Goal: Task Accomplishment & Management: Use online tool/utility

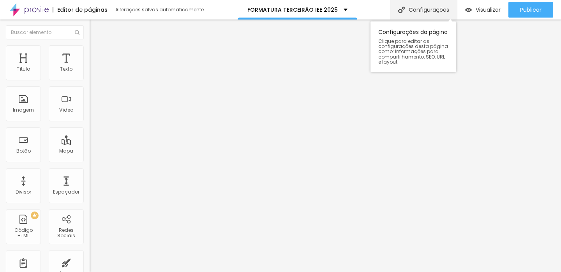
click at [422, 14] on div "Configurações" at bounding box center [423, 9] width 67 height 19
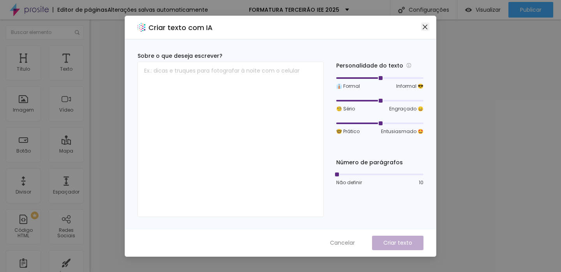
click at [427, 23] on button "Close" at bounding box center [425, 27] width 8 height 8
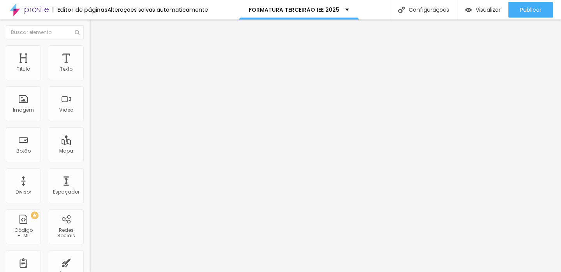
type input "53"
type input "50"
type input "48"
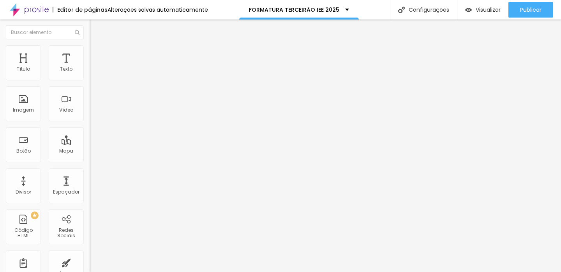
type input "48"
type input "47"
type input "46"
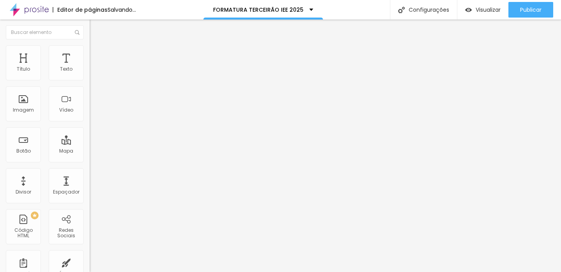
type input "45"
type input "44"
type input "43"
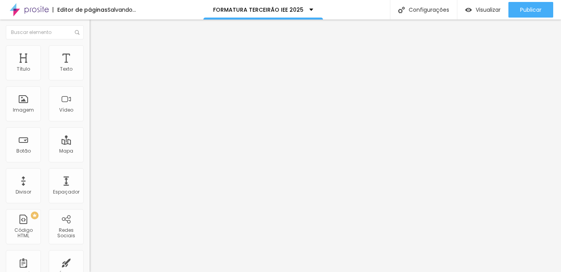
type input "43"
type input "42"
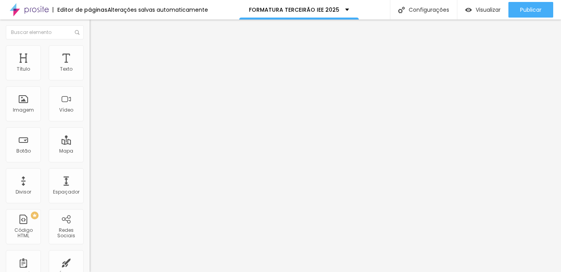
drag, startPoint x: 41, startPoint y: 164, endPoint x: 34, endPoint y: 164, distance: 7.4
type input "42"
click at [90, 184] on input "range" at bounding box center [115, 187] width 50 height 6
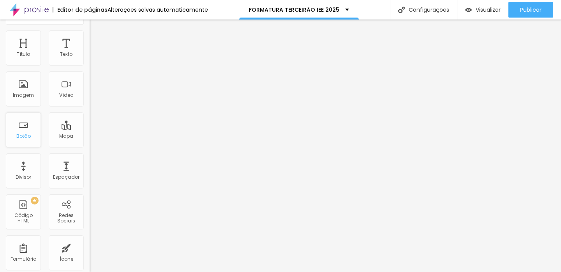
scroll to position [25, 0]
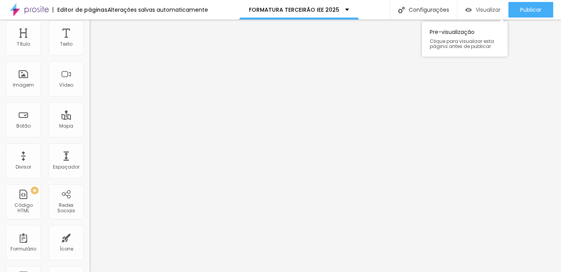
click at [472, 9] on div "Visualizar" at bounding box center [482, 10] width 35 height 7
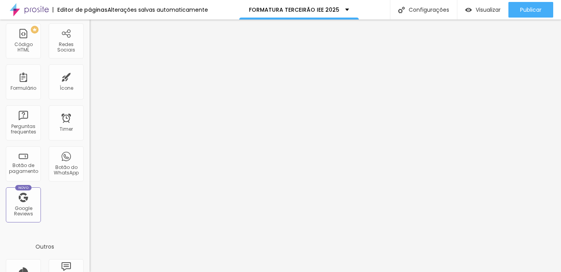
scroll to position [0, 0]
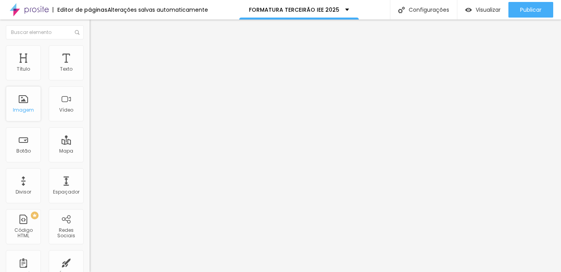
click at [28, 106] on div "Imagem" at bounding box center [23, 103] width 35 height 35
click at [27, 106] on div "Imagem" at bounding box center [23, 103] width 35 height 35
click at [90, 67] on span "Trocar imagem" at bounding box center [111, 63] width 42 height 7
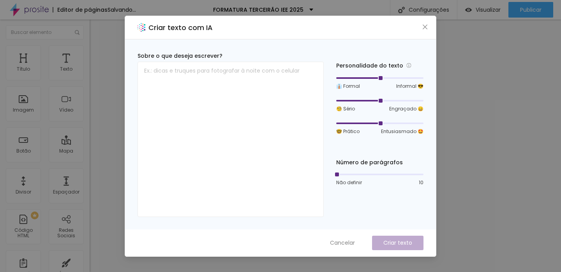
click at [472, 119] on div "Criar texto com IA Sobre o que deseja escrever? Personalidade do texto 👔 Formal…" at bounding box center [280, 136] width 561 height 272
click at [484, 126] on div "Criar texto com IA Sobre o que deseja escrever? Personalidade do texto 👔 Formal…" at bounding box center [280, 136] width 561 height 272
click at [343, 242] on span "Cancelar" at bounding box center [342, 243] width 25 height 8
click at [481, 77] on div "Criar texto com IA Sobre o que deseja escrever? Personalidade do texto 👔 Formal…" at bounding box center [280, 136] width 561 height 272
click at [332, 240] on span "Cancelar" at bounding box center [342, 243] width 25 height 8
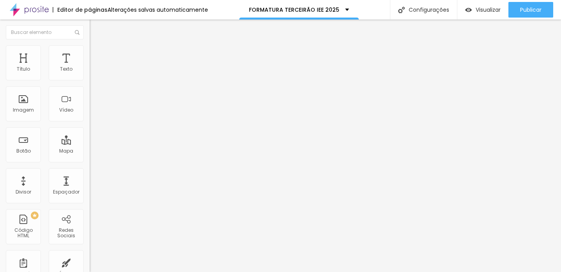
click at [90, 113] on div "Editar Coluna Conteúdo Estilo Avançado Alinhamento" at bounding box center [135, 145] width 90 height 252
click at [90, 66] on div "Adicionar imagem" at bounding box center [135, 63] width 90 height 5
click at [137, 271] on div at bounding box center [280, 276] width 561 height 0
click at [112, 271] on div "Subindo 3/4 arquivos" at bounding box center [280, 274] width 561 height 5
click at [134, 271] on div at bounding box center [280, 276] width 561 height 0
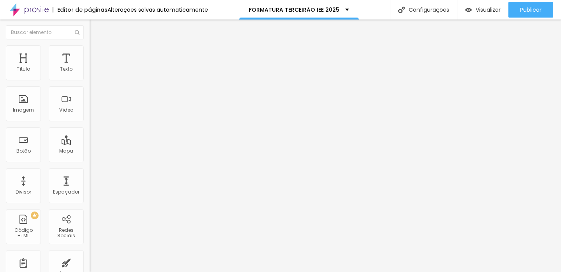
click at [133, 271] on div "Subindo 3/4 arquivos" at bounding box center [280, 274] width 561 height 5
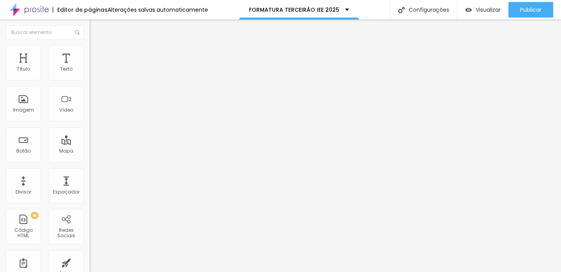
click at [137, 271] on div at bounding box center [280, 276] width 561 height 0
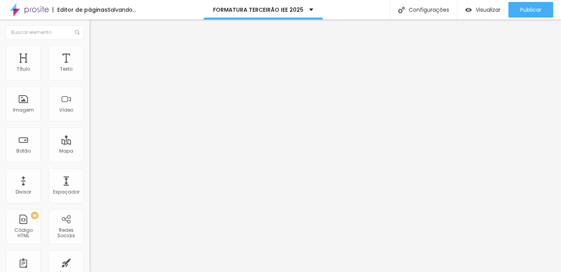
click at [90, 67] on span "Adicionar imagem" at bounding box center [115, 63] width 50 height 7
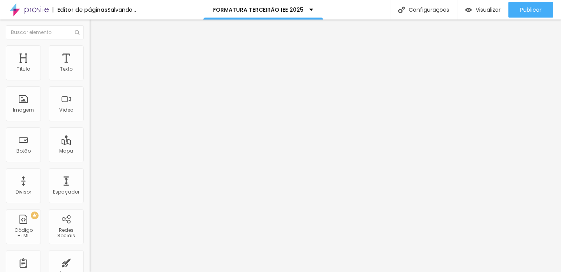
click at [90, 67] on span "Trocar imagem" at bounding box center [111, 63] width 42 height 7
click at [90, 66] on div "Trocar imagem" at bounding box center [135, 63] width 90 height 5
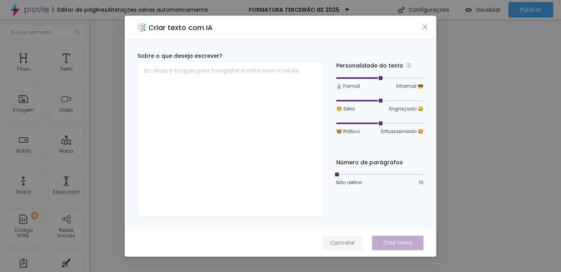
click at [352, 243] on span "Cancelar" at bounding box center [342, 243] width 25 height 8
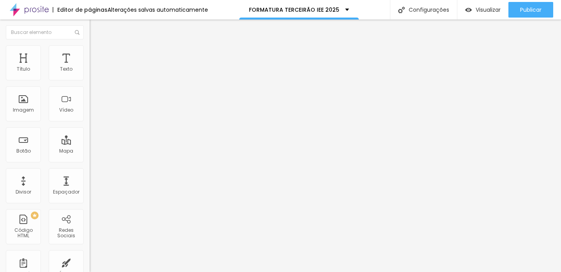
type input "15"
type input "14"
type input "13"
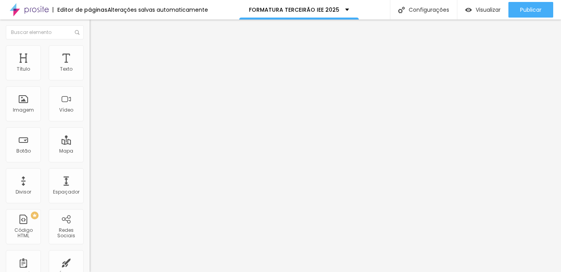
type input "13"
drag, startPoint x: 32, startPoint y: 76, endPoint x: 27, endPoint y: 77, distance: 5.1
type input "13"
click at [90, 143] on input "range" at bounding box center [115, 146] width 50 height 6
type input "37"
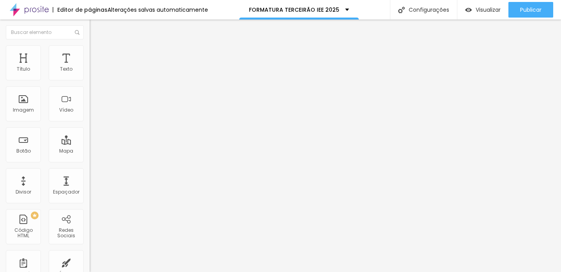
type input "37"
type input "36"
type input "35"
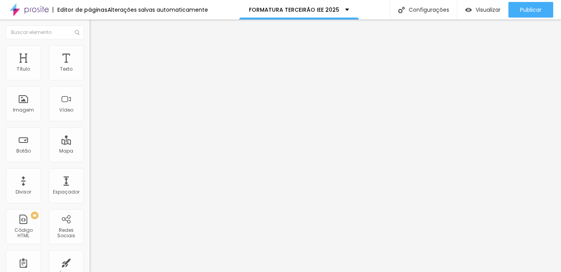
type input "34"
type input "33"
type input "32"
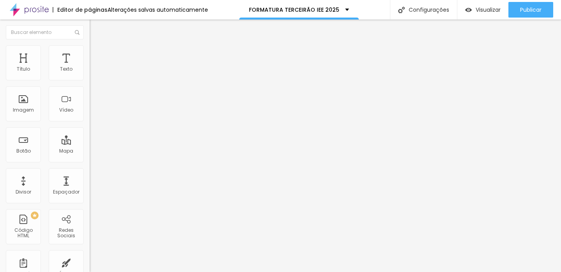
type input "32"
type input "31"
type input "30"
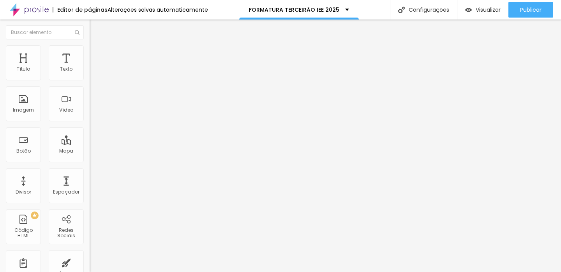
type input "29"
type input "28"
type input "27"
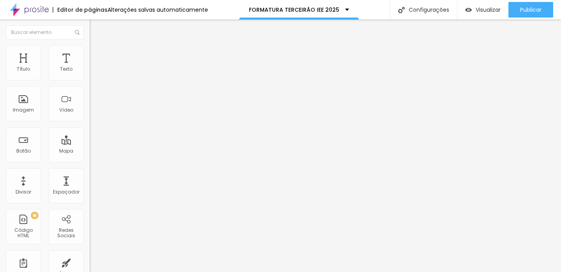
type input "27"
type input "26"
type input "25"
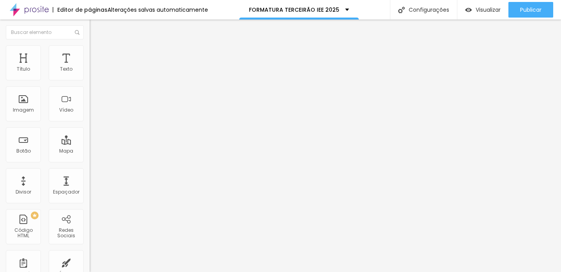
type input "24"
type input "23"
type input "22"
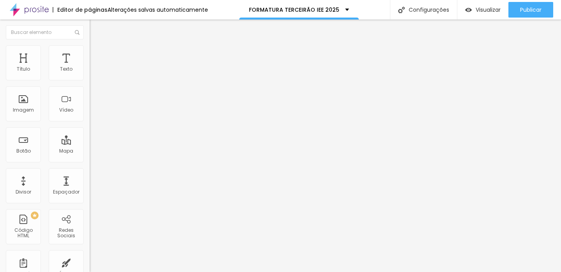
type input "22"
type input "23"
type input "24"
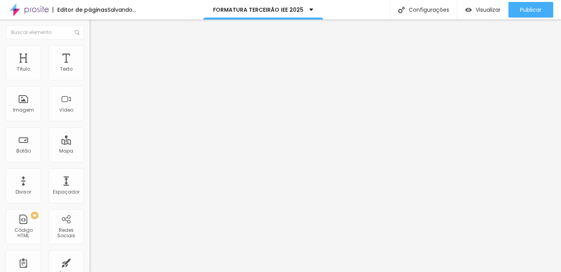
drag, startPoint x: 31, startPoint y: 165, endPoint x: 23, endPoint y: 165, distance: 7.8
type input "24"
click at [90, 184] on input "range" at bounding box center [115, 187] width 50 height 6
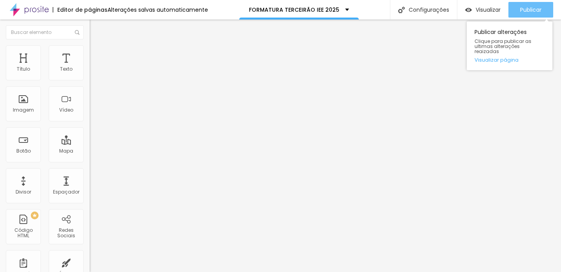
click at [530, 9] on span "Publicar" at bounding box center [530, 10] width 21 height 6
click at [507, 57] on link "Visualizar página" at bounding box center [510, 59] width 70 height 5
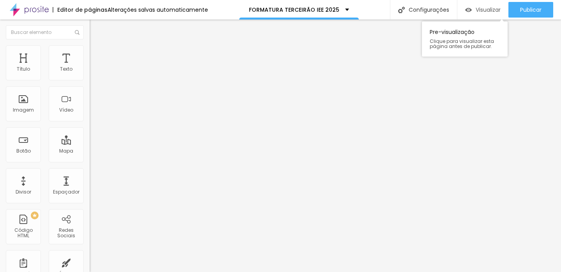
click at [492, 7] on span "Visualizar" at bounding box center [488, 10] width 25 height 6
click at [380, 9] on div "Editor de páginas Alterações salvas automaticamente FORMATURA TERCEIRÃO IEE 202…" at bounding box center [280, 9] width 561 height 19
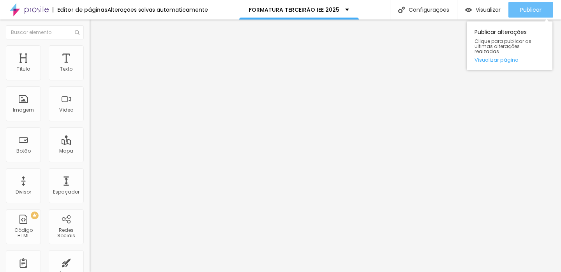
click at [533, 12] on span "Publicar" at bounding box center [530, 10] width 21 height 6
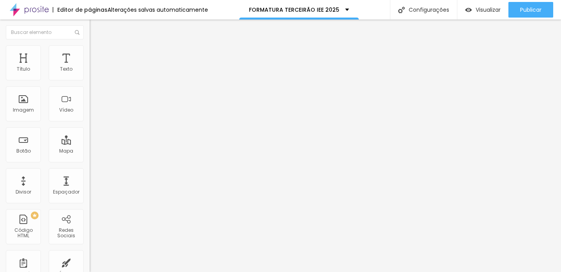
click at [373, 9] on div "Editor de páginas Alterações salvas automaticamente FORMATURA TERCEIRÃO IEE 202…" at bounding box center [280, 9] width 561 height 19
click at [488, 7] on span "Visualizar" at bounding box center [488, 10] width 25 height 6
click at [378, 13] on div "Editor de páginas Alterações salvas automaticamente FORMATURA TERCEIRÃO IEE 202…" at bounding box center [280, 9] width 561 height 19
click at [490, 11] on span "Visualizar" at bounding box center [488, 10] width 25 height 6
click at [484, 12] on span "Visualizar" at bounding box center [488, 10] width 25 height 6
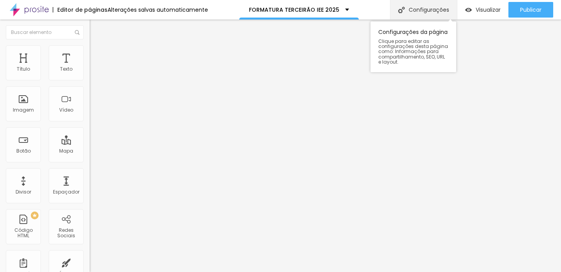
click at [417, 12] on div "Configurações" at bounding box center [423, 9] width 67 height 19
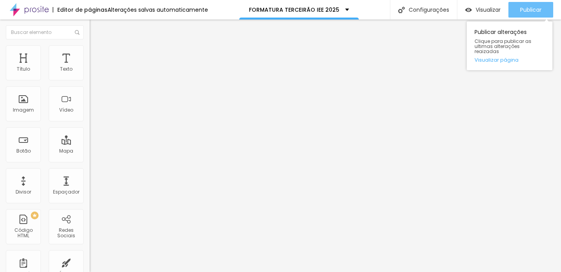
click at [520, 11] on span "Publicar" at bounding box center [530, 10] width 21 height 6
click at [504, 57] on link "Visualizar página" at bounding box center [510, 59] width 70 height 5
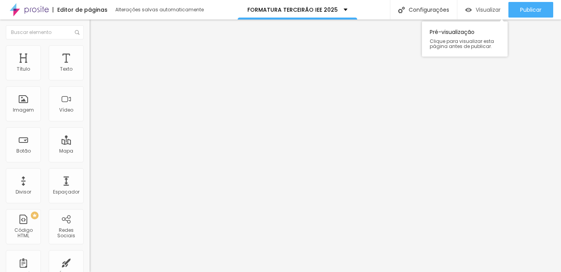
click at [481, 9] on font "Visualizar" at bounding box center [488, 10] width 25 height 8
click at [95, 31] on img "button" at bounding box center [98, 28] width 6 height 6
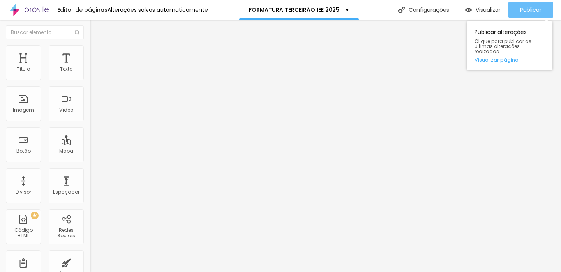
click at [528, 9] on span "Publicar" at bounding box center [530, 10] width 21 height 6
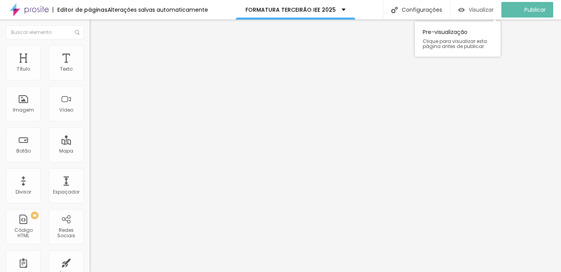
click at [488, 8] on span "Visualizar" at bounding box center [481, 10] width 25 height 6
click at [478, 16] on div "Visualizar" at bounding box center [482, 10] width 35 height 16
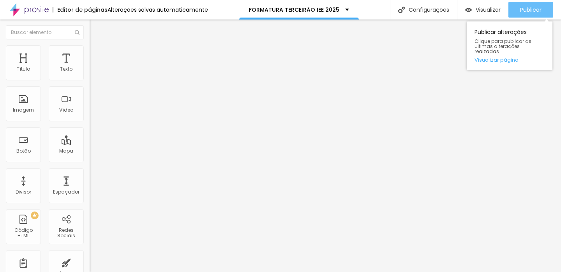
click at [532, 7] on span "Publicar" at bounding box center [530, 10] width 21 height 6
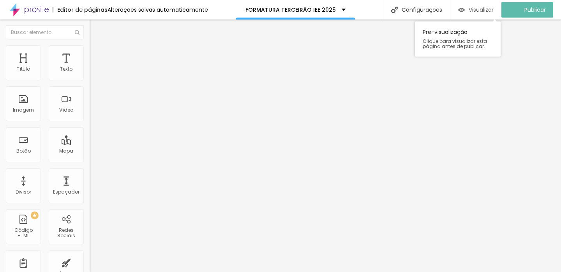
click at [472, 10] on div "Visualizar" at bounding box center [475, 10] width 35 height 7
click at [477, 9] on span "Visualizar" at bounding box center [488, 10] width 25 height 6
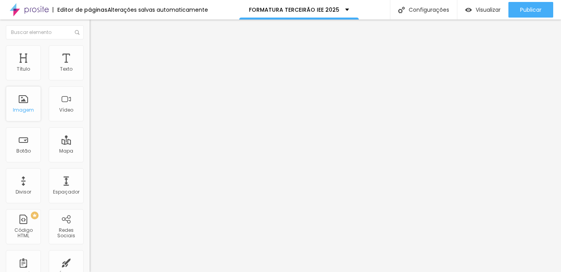
click at [33, 106] on div "Imagem" at bounding box center [23, 103] width 35 height 35
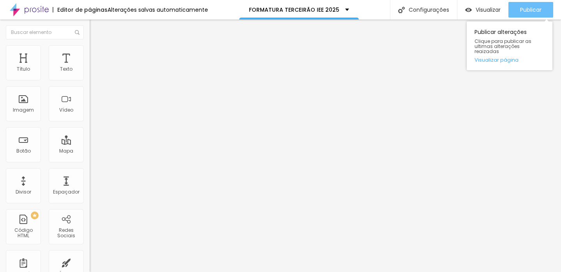
click at [539, 13] on span "Publicar" at bounding box center [530, 10] width 21 height 6
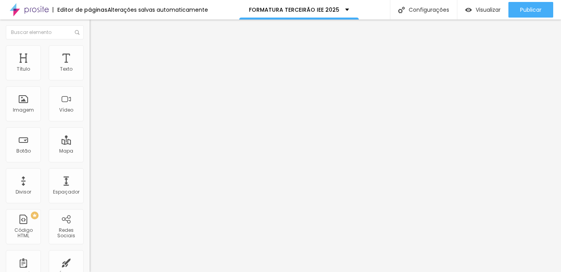
click at [90, 48] on li "Avançado" at bounding box center [135, 49] width 90 height 8
click at [95, 29] on img "button" at bounding box center [98, 28] width 6 height 6
click at [90, 48] on ul "Estilo Avançado" at bounding box center [135, 45] width 90 height 16
click at [90, 45] on li "Estilo" at bounding box center [135, 41] width 90 height 8
click at [97, 53] on span "Avançado" at bounding box center [110, 50] width 26 height 7
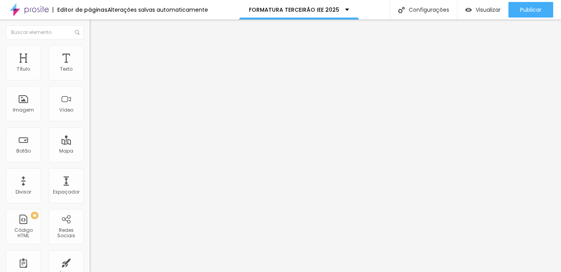
click at [95, 27] on img "button" at bounding box center [98, 28] width 6 height 6
click at [95, 28] on img "button" at bounding box center [98, 28] width 6 height 6
click at [95, 28] on div "Editar Título" at bounding box center [117, 28] width 44 height 6
click at [65, 70] on div "Texto" at bounding box center [66, 68] width 12 height 5
click at [68, 70] on div "Texto" at bounding box center [66, 68] width 12 height 5
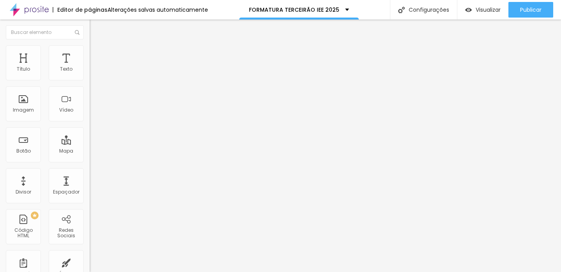
click at [97, 54] on span "Avançado" at bounding box center [110, 50] width 26 height 7
click at [97, 46] on span "Estilo" at bounding box center [103, 42] width 12 height 7
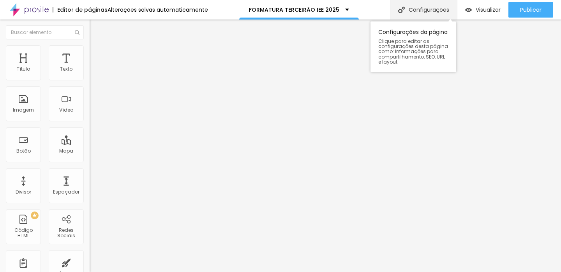
click at [416, 13] on div "Configurações" at bounding box center [423, 9] width 67 height 19
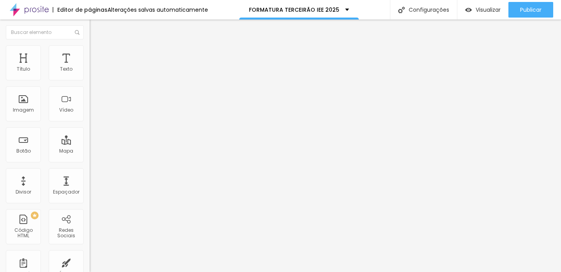
click at [95, 28] on img "button" at bounding box center [98, 28] width 6 height 6
click at [95, 30] on img "button" at bounding box center [98, 28] width 6 height 6
click at [90, 47] on li "Avançado" at bounding box center [135, 49] width 90 height 8
click at [47, 29] on input "text" at bounding box center [45, 32] width 78 height 14
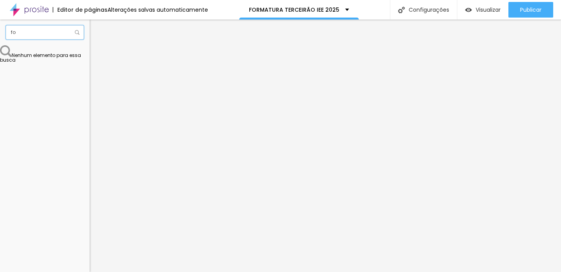
type input "f"
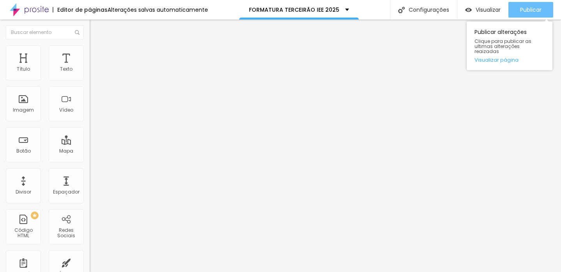
click at [525, 10] on span "Publicar" at bounding box center [530, 10] width 21 height 6
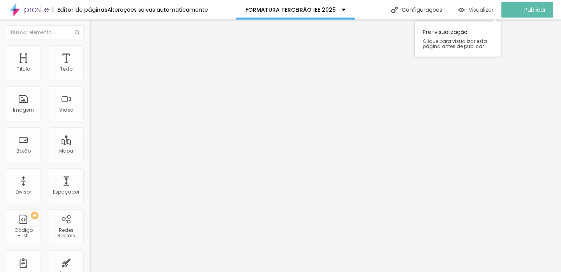
click at [481, 7] on span "Visualizar" at bounding box center [481, 10] width 25 height 6
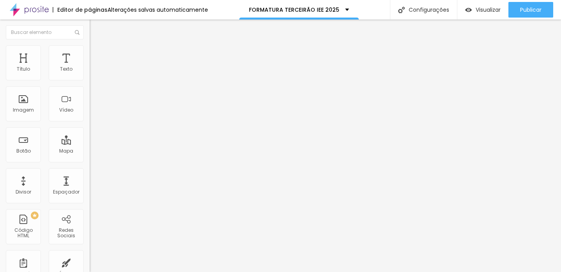
click at [90, 161] on input "https://" at bounding box center [137, 157] width 94 height 8
paste input "[URL][DOMAIN_NAME]"
type input "https://[URL][DOMAIN_NAME]"
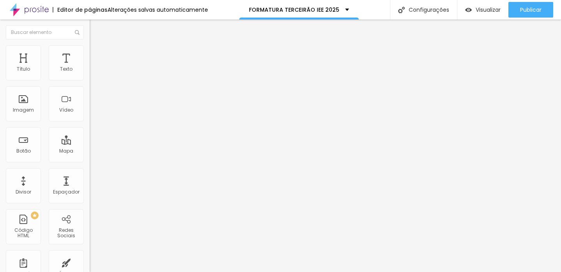
click at [90, 174] on div "Texto Comprar Plano Alinhamento Tamanho Normal Pequeno Normal Grande Link URL h…" at bounding box center [135, 117] width 90 height 113
click at [95, 31] on img "button" at bounding box center [98, 28] width 6 height 6
click at [90, 161] on input "https://" at bounding box center [137, 157] width 94 height 8
click at [90, 160] on input "https://" at bounding box center [137, 157] width 94 height 8
click at [90, 159] on input "https://" at bounding box center [137, 157] width 94 height 8
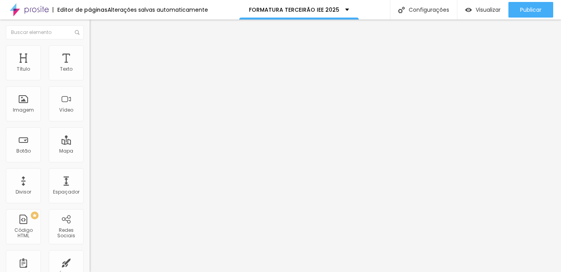
paste input "www.alboompay.com/angelomadruga/formatura-terceirao-iee-2025-2https://"
type input "[URL][DOMAIN_NAME]"
click at [95, 25] on div "Editar Botão" at bounding box center [117, 28] width 45 height 6
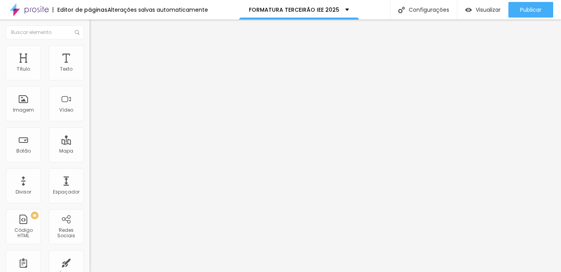
click at [90, 161] on input "https://" at bounding box center [137, 157] width 94 height 8
paste input "[URL][DOMAIN_NAME]"
type input "https://[URL][DOMAIN_NAME]"
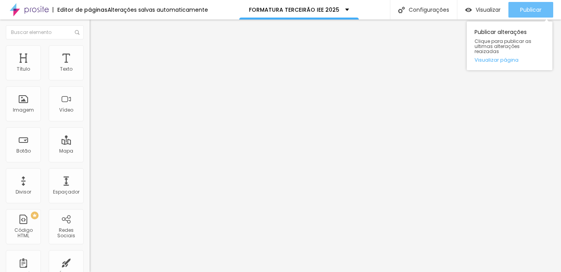
click at [518, 9] on button "Publicar" at bounding box center [531, 10] width 45 height 16
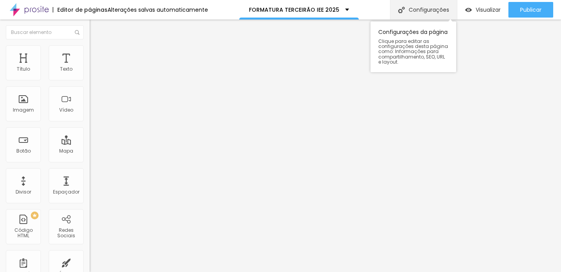
click at [438, 9] on div "Configurações" at bounding box center [423, 9] width 67 height 19
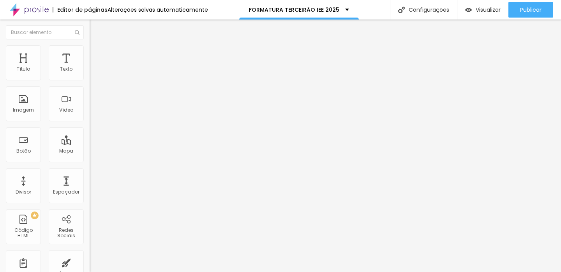
click at [90, 53] on img at bounding box center [93, 56] width 7 height 7
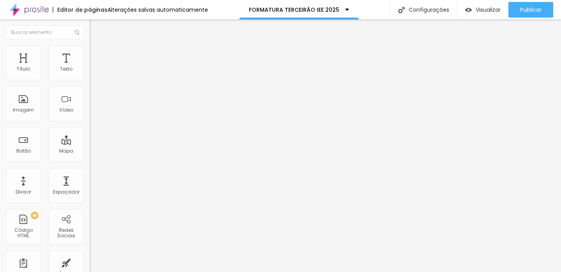
click at [97, 55] on span "Avançado" at bounding box center [110, 58] width 26 height 7
click at [90, 53] on li "Avançado" at bounding box center [135, 57] width 90 height 8
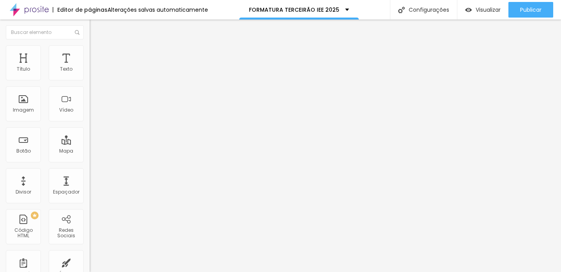
click at [90, 53] on li "Avançado" at bounding box center [135, 57] width 90 height 8
click at [97, 57] on span "Avançado" at bounding box center [110, 58] width 26 height 7
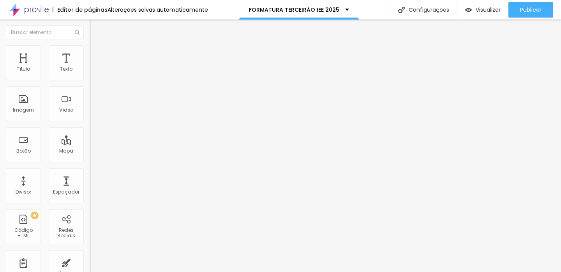
click at [90, 53] on li "Avançado" at bounding box center [135, 57] width 90 height 8
click at [97, 58] on span "Avançado" at bounding box center [110, 58] width 26 height 7
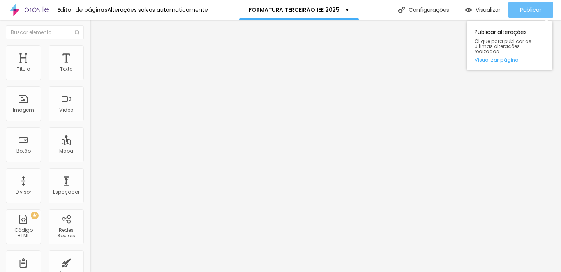
click at [540, 12] on span "Publicar" at bounding box center [530, 10] width 21 height 6
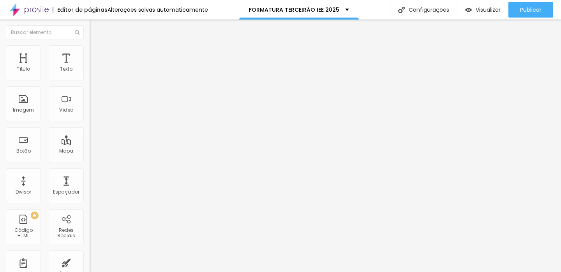
click at [90, 161] on input "https://[URL][DOMAIN_NAME]" at bounding box center [137, 157] width 94 height 8
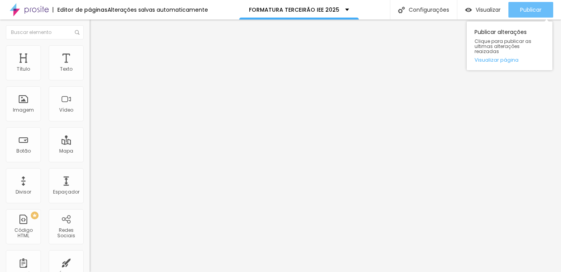
click at [537, 9] on span "Publicar" at bounding box center [530, 10] width 21 height 6
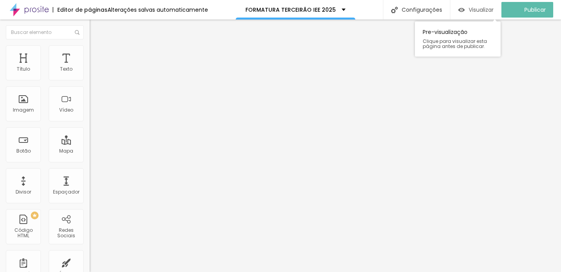
click at [479, 11] on span "Visualizar" at bounding box center [481, 10] width 25 height 6
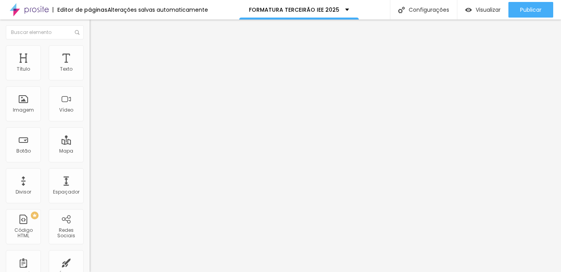
click at [90, 161] on input "https://[URL][DOMAIN_NAME]" at bounding box center [137, 157] width 94 height 8
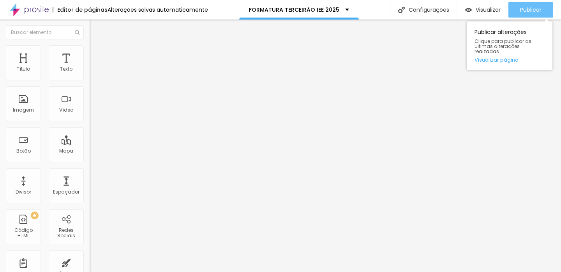
type input "[URL][DOMAIN_NAME]"
click at [531, 11] on span "Publicar" at bounding box center [530, 10] width 21 height 6
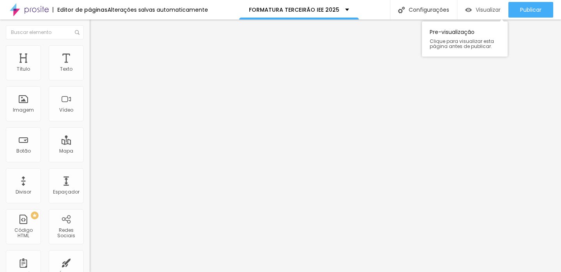
click at [482, 7] on span "Visualizar" at bounding box center [488, 10] width 25 height 6
click at [90, 161] on input "[URL][DOMAIN_NAME]" at bounding box center [137, 157] width 94 height 8
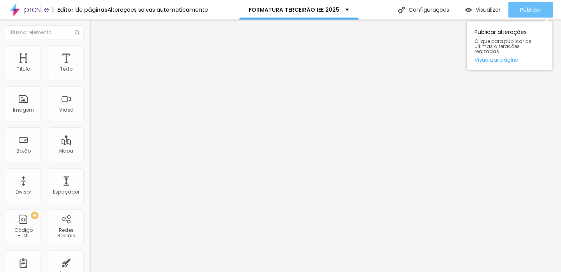
type input "[URL][DOMAIN_NAME]"
click at [521, 9] on span "Publicar" at bounding box center [530, 10] width 21 height 6
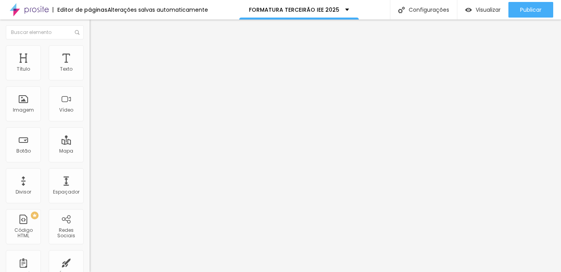
click at [90, 161] on input "https://[URL][DOMAIN_NAME]" at bounding box center [137, 157] width 94 height 8
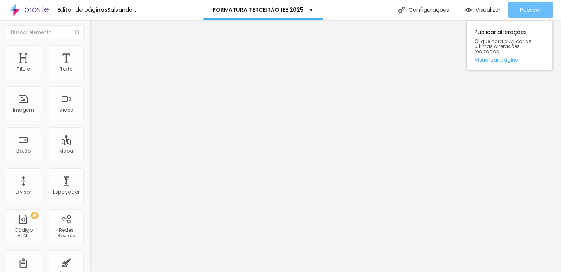
type input "[URL][DOMAIN_NAME]"
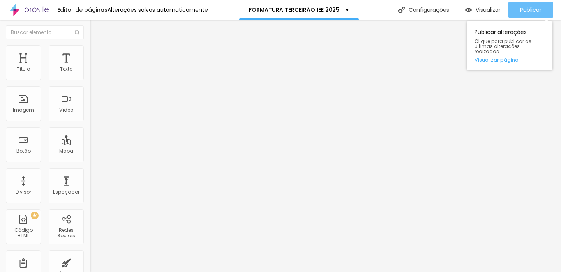
click at [540, 9] on span "Publicar" at bounding box center [530, 10] width 21 height 6
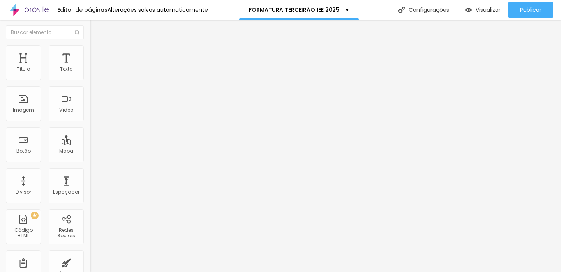
click at [90, 53] on li "Avançado" at bounding box center [135, 57] width 90 height 8
click at [97, 54] on span "Estilo" at bounding box center [103, 50] width 12 height 7
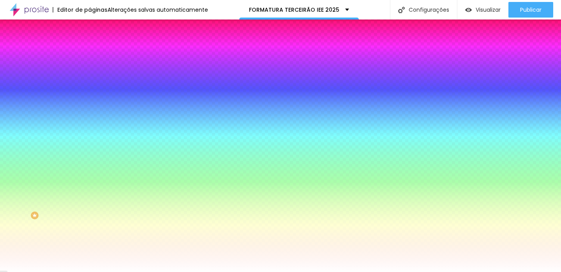
click at [90, 45] on li "Conteúdo" at bounding box center [135, 41] width 90 height 8
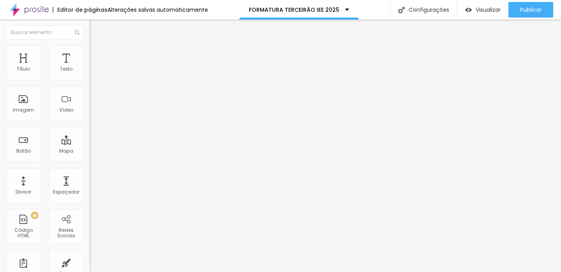
click at [90, 161] on input "[URL][DOMAIN_NAME]" at bounding box center [137, 157] width 94 height 8
